Goal: Transaction & Acquisition: Purchase product/service

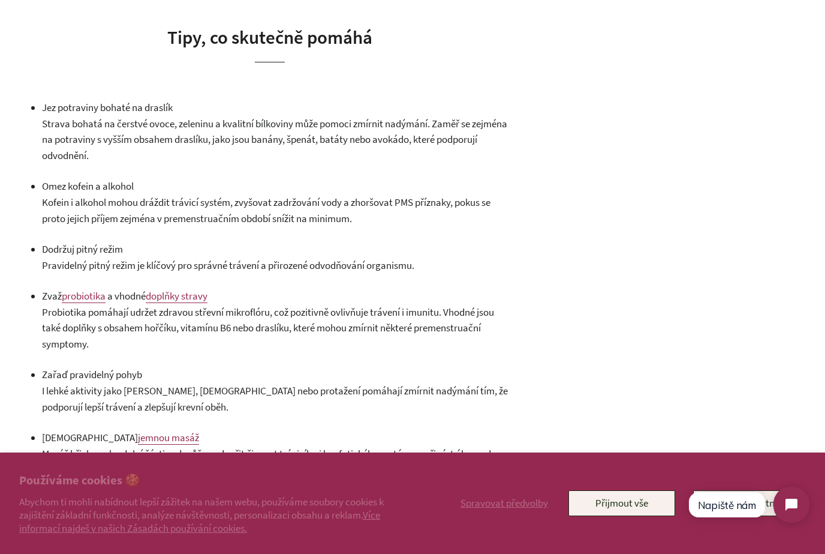
scroll to position [1328, 0]
click at [188, 295] on span "doplňky stravy" at bounding box center [177, 294] width 62 height 13
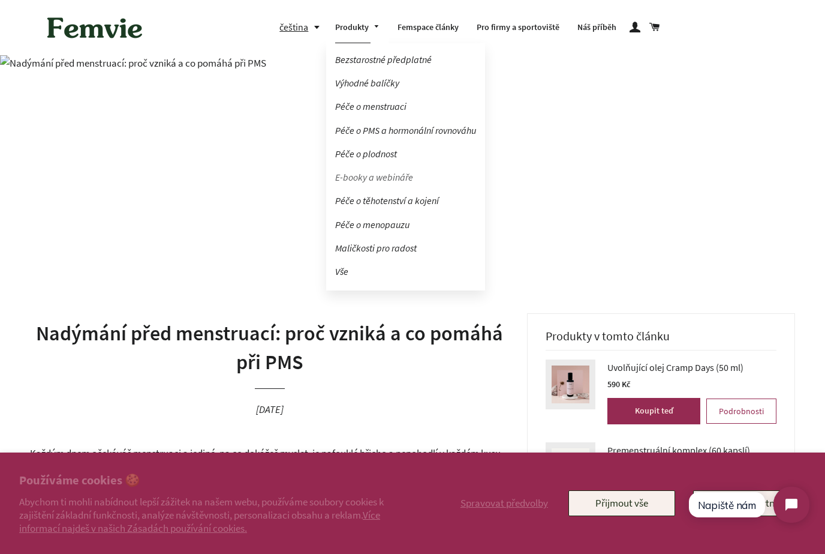
click at [388, 178] on link "E-booky a webináře" at bounding box center [405, 177] width 159 height 21
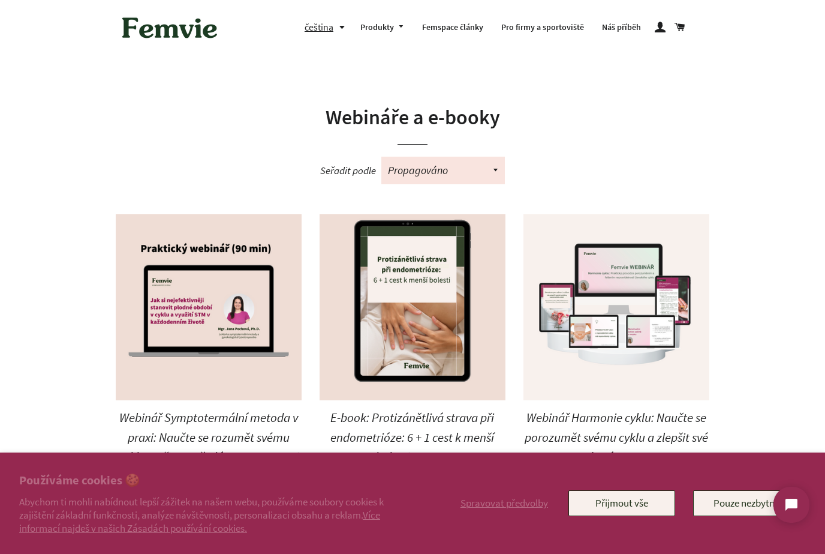
click at [556, 333] on img at bounding box center [617, 307] width 186 height 186
